Goal: Information Seeking & Learning: Learn about a topic

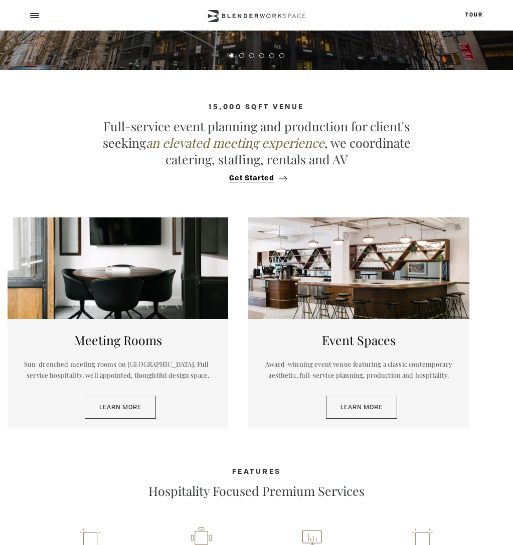
scroll to position [271, 0]
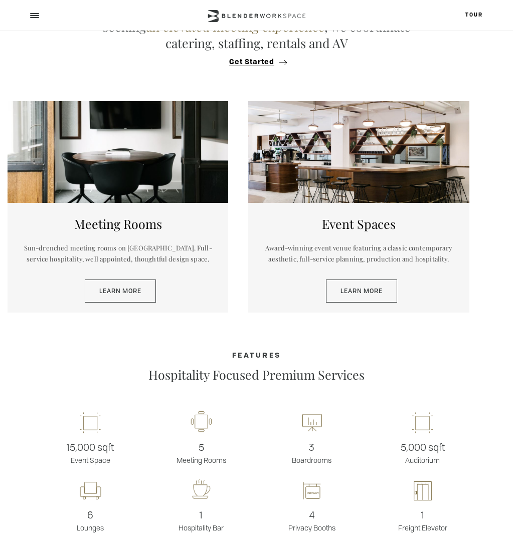
click at [435, 168] on div at bounding box center [358, 152] width 221 height 102
click at [377, 285] on link "Learn More" at bounding box center [361, 291] width 71 height 23
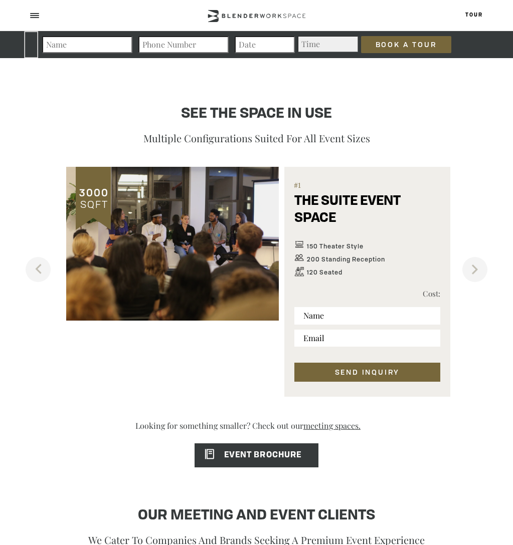
scroll to position [583, 0]
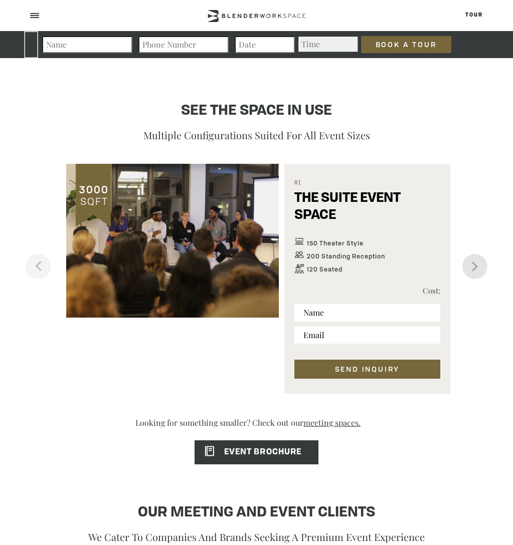
click at [466, 265] on button "Next" at bounding box center [474, 266] width 25 height 25
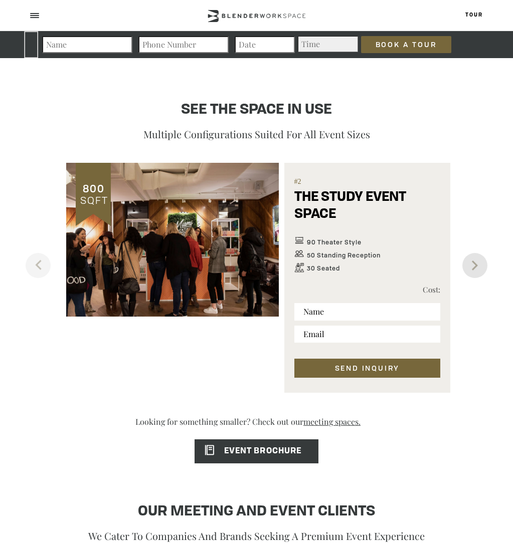
click at [469, 266] on button "Next" at bounding box center [474, 265] width 25 height 25
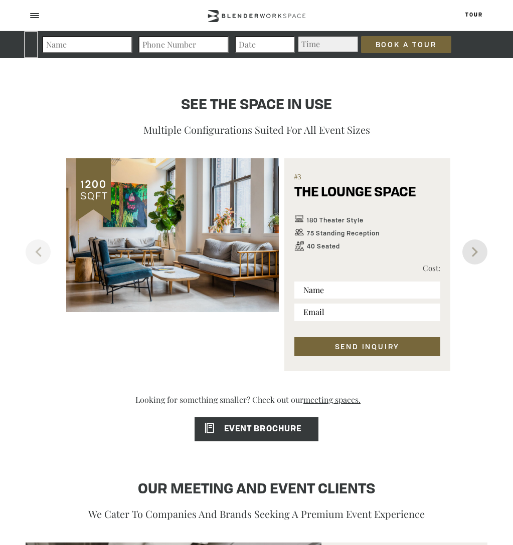
click at [469, 266] on div "1200 SQFT Floor Plan #3 THE LOUNGE SPACE 180 Theater Style 75 Standing Receptio…" at bounding box center [257, 264] width 462 height 213
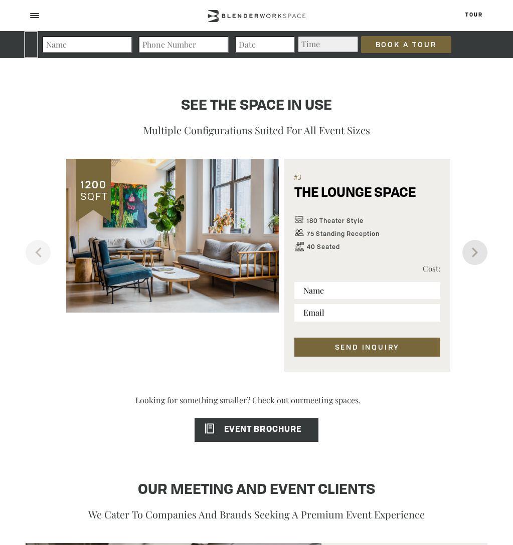
scroll to position [586, 0]
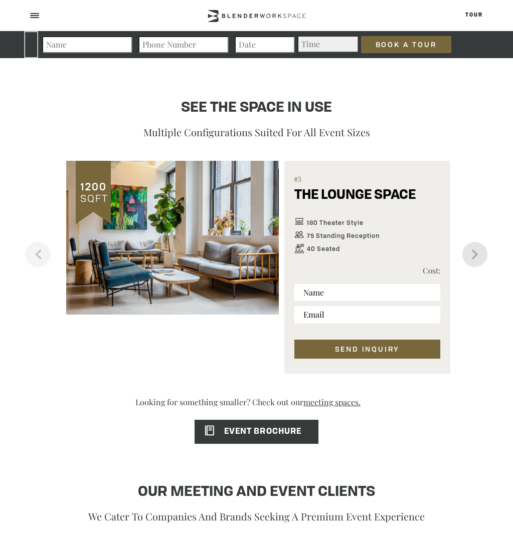
click at [470, 265] on button "Next" at bounding box center [474, 254] width 25 height 25
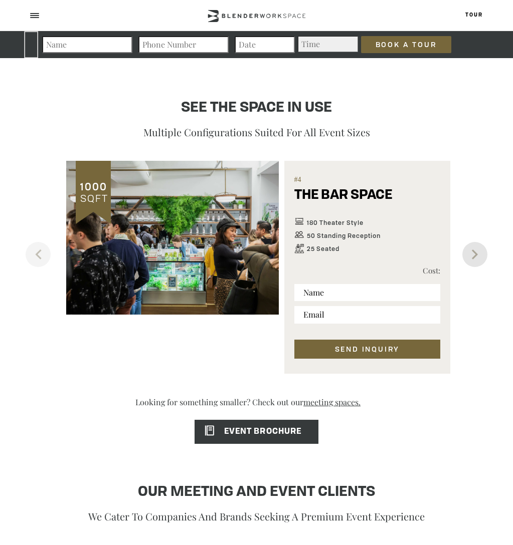
click at [474, 261] on button "Next" at bounding box center [474, 254] width 25 height 25
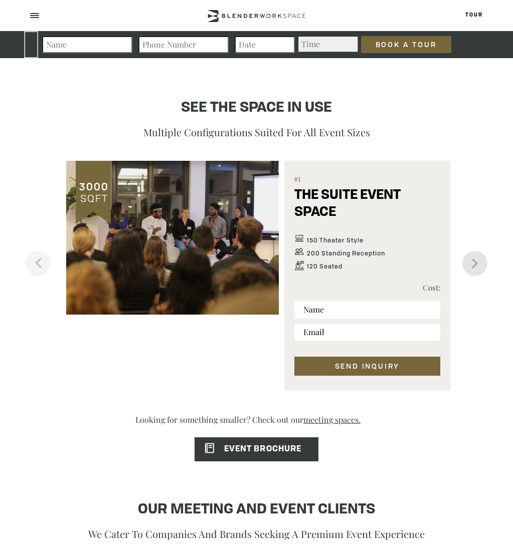
click at [474, 261] on button "Next" at bounding box center [474, 263] width 25 height 25
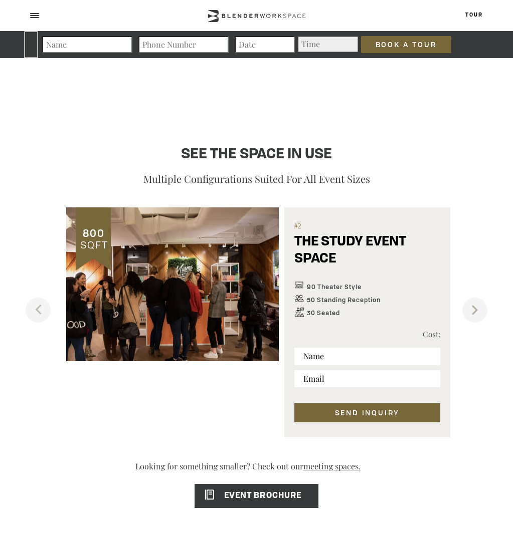
scroll to position [540, 0]
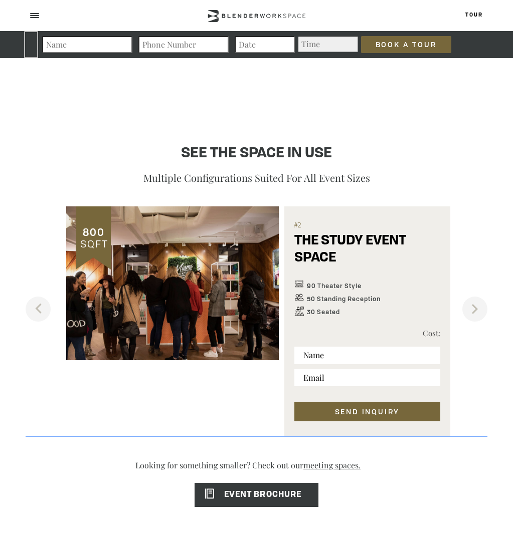
click at [346, 244] on h5 "THE STUDY EVENT SPACE" at bounding box center [367, 255] width 146 height 45
click at [328, 257] on div "#2 THE STUDY EVENT SPACE 90 Theater Style 50 Standing Reception 30 Seated Cost:…" at bounding box center [367, 322] width 166 height 231
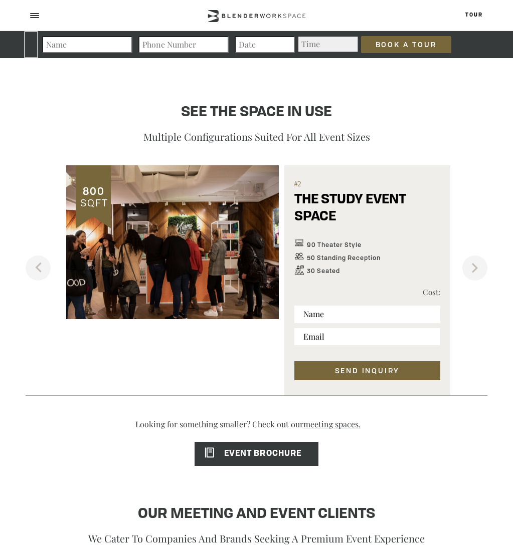
scroll to position [588, 0]
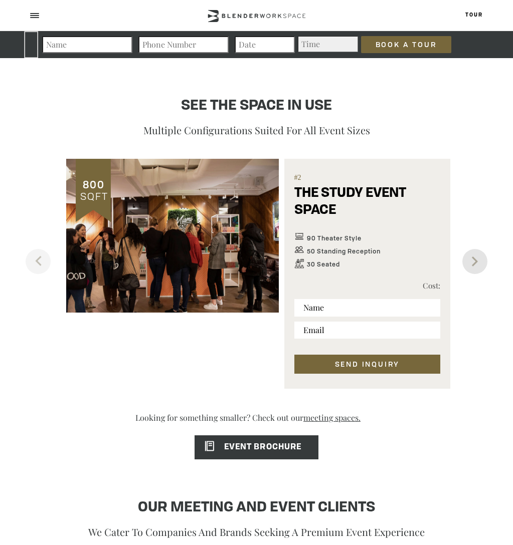
click at [486, 260] on button "Next" at bounding box center [474, 261] width 25 height 25
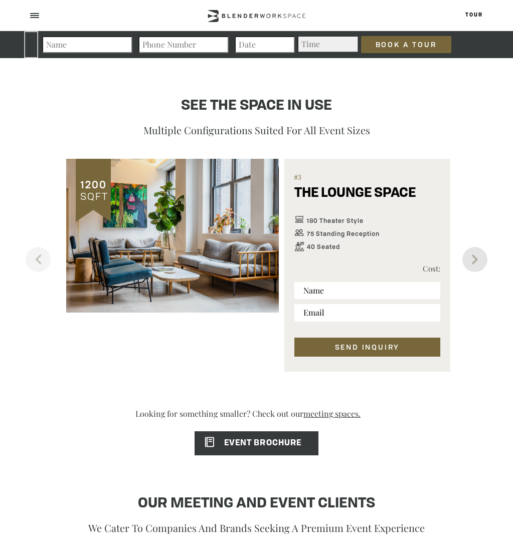
click at [467, 265] on button "Next" at bounding box center [474, 259] width 25 height 25
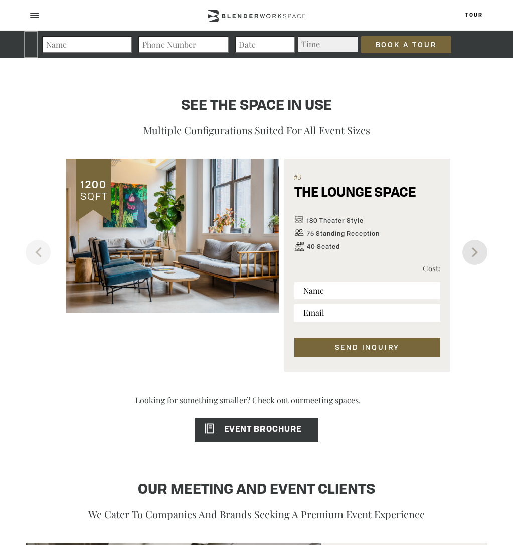
click at [469, 264] on button "Next" at bounding box center [474, 252] width 25 height 25
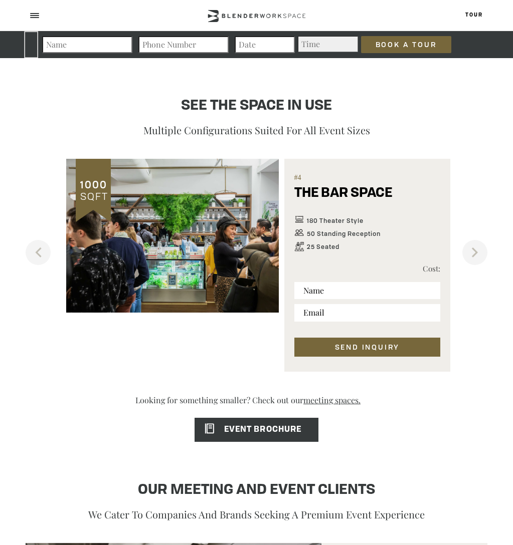
click at [469, 265] on div "1000 SQFT Floor Plan #4 THE BAR SPACE 180 Theater Style 50 Standing Reception 2…" at bounding box center [257, 265] width 462 height 213
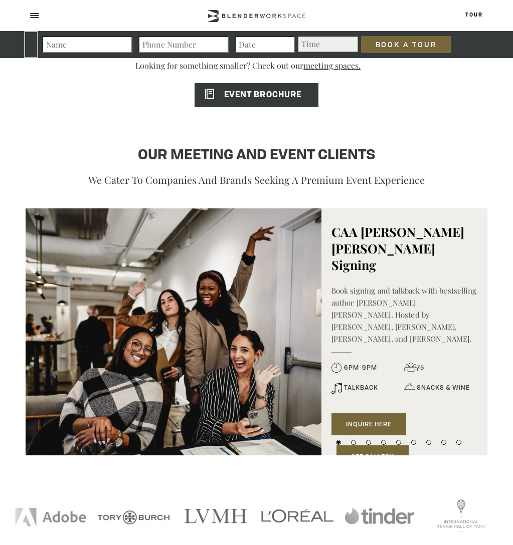
scroll to position [1006, 0]
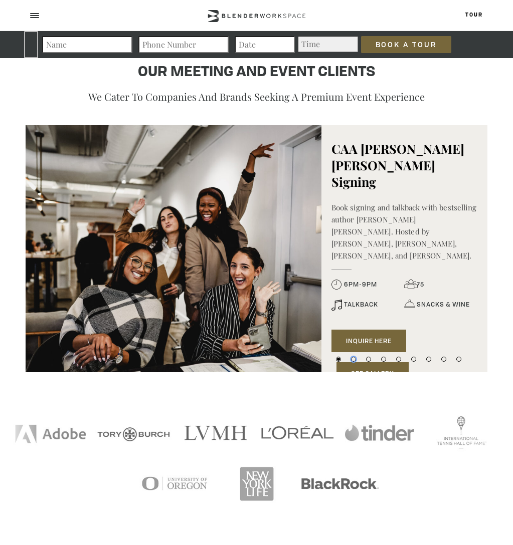
click at [353, 359] on button "2" at bounding box center [353, 359] width 5 height 5
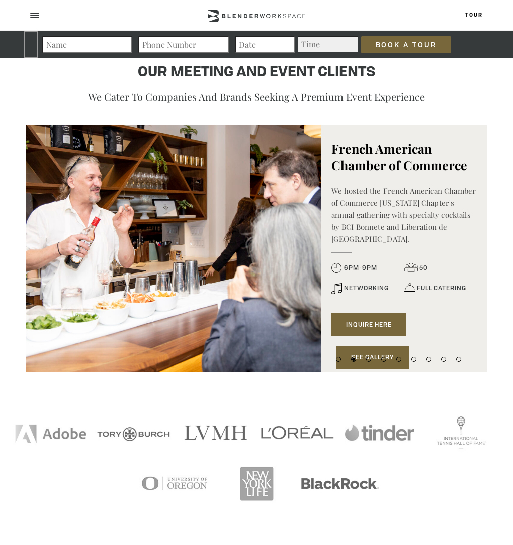
click at [371, 361] on li "3" at bounding box center [368, 357] width 10 height 10
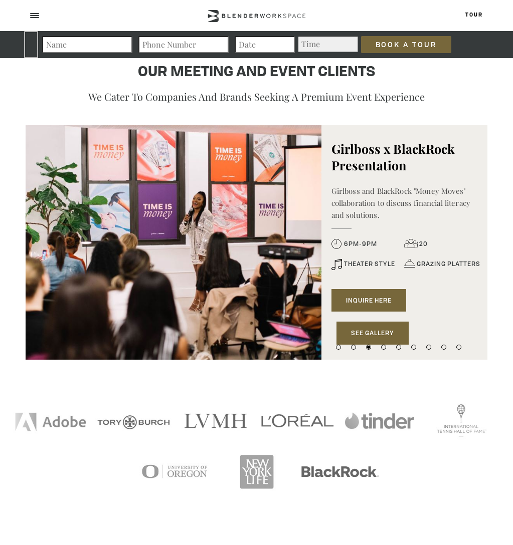
click at [385, 350] on li "4" at bounding box center [383, 345] width 10 height 10
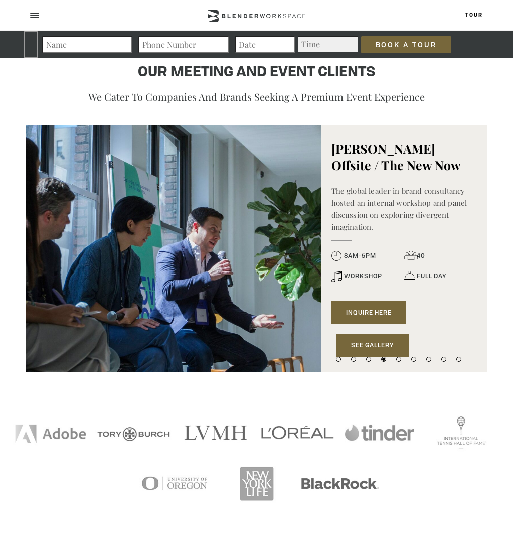
click at [398, 362] on div "1 2 3 4 1 2 3 4 5 6 7 8 9" at bounding box center [398, 357] width 155 height 30
click at [400, 360] on button "5" at bounding box center [398, 359] width 5 height 5
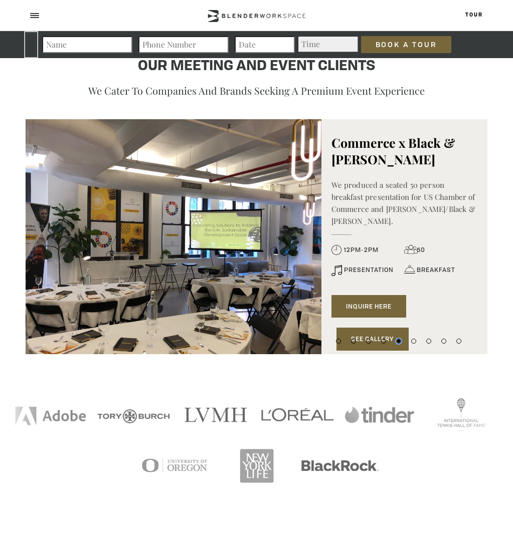
scroll to position [1010, 0]
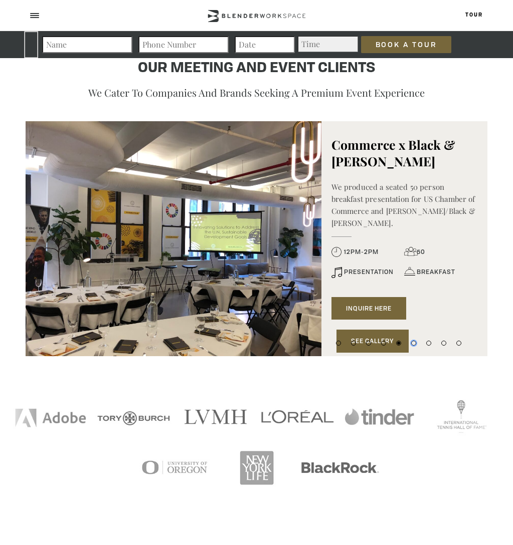
click at [415, 344] on button "6" at bounding box center [413, 343] width 5 height 5
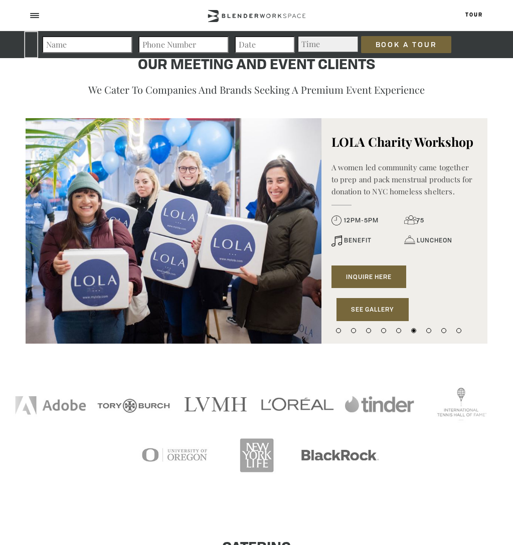
click at [431, 332] on li "7" at bounding box center [429, 329] width 10 height 10
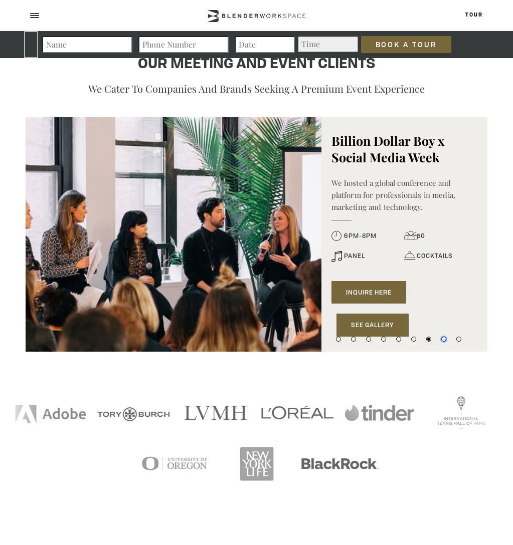
click at [445, 341] on button "8" at bounding box center [443, 339] width 5 height 5
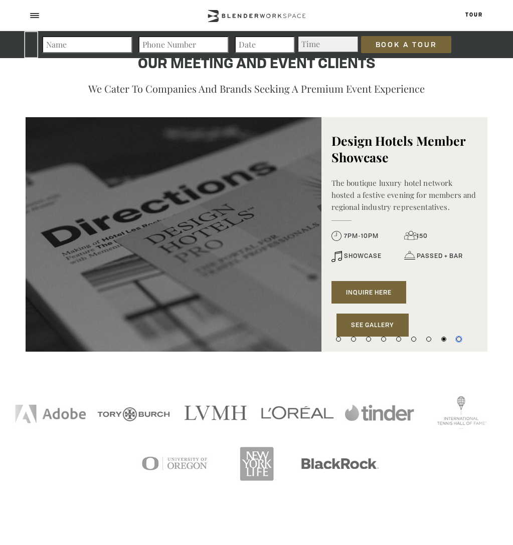
click at [458, 340] on button "9" at bounding box center [458, 339] width 5 height 5
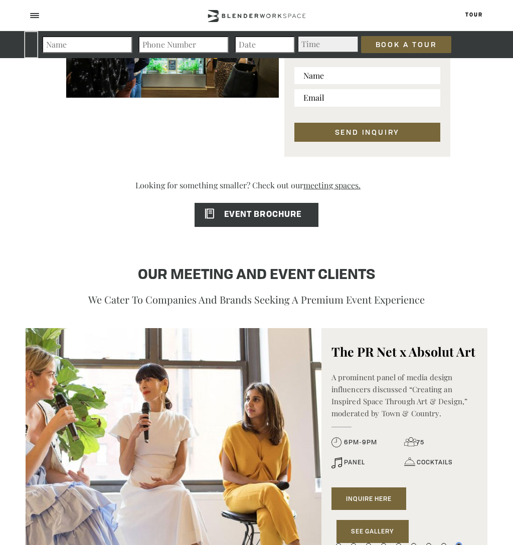
scroll to position [940, 0]
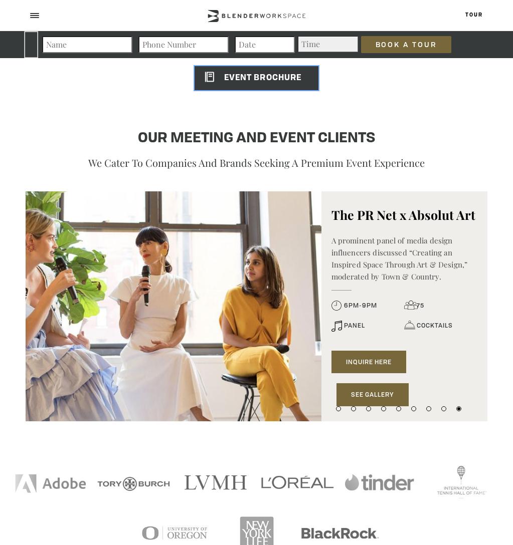
click at [295, 84] on link "EVENT BROCHURE" at bounding box center [256, 78] width 124 height 24
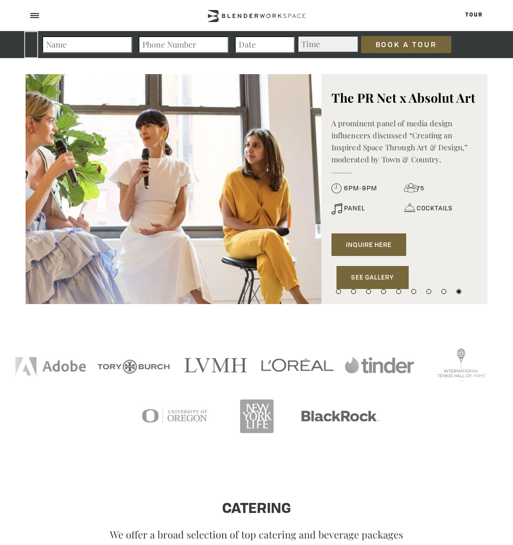
scroll to position [1286, 0]
